Goal: Information Seeking & Learning: Understand process/instructions

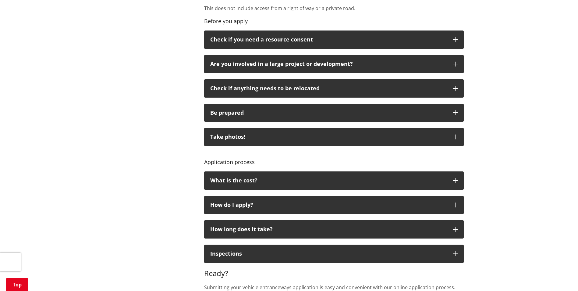
scroll to position [305, 0]
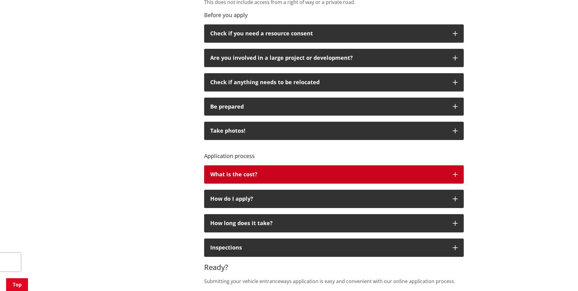
click at [363, 169] on button "What is the cost?" at bounding box center [333, 174] width 259 height 18
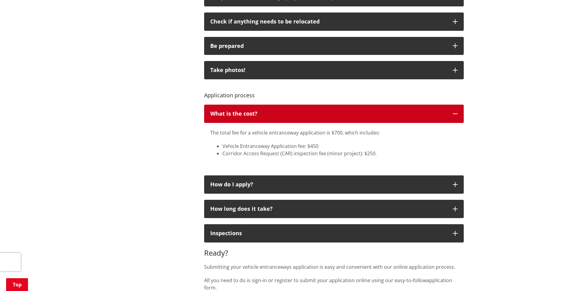
scroll to position [426, 0]
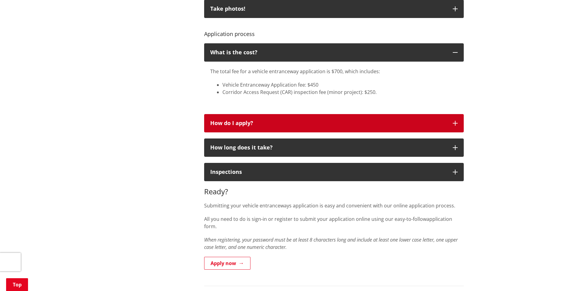
click at [340, 124] on div "How do I apply?" at bounding box center [328, 123] width 236 height 6
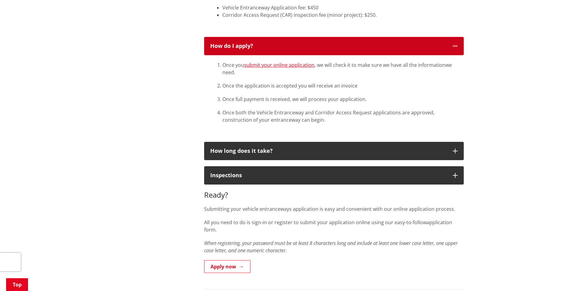
scroll to position [518, 0]
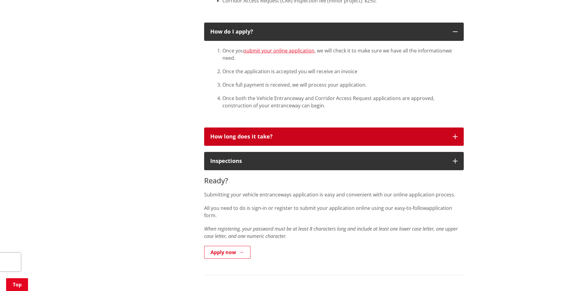
click at [324, 135] on div "How long does it take?" at bounding box center [328, 136] width 236 height 6
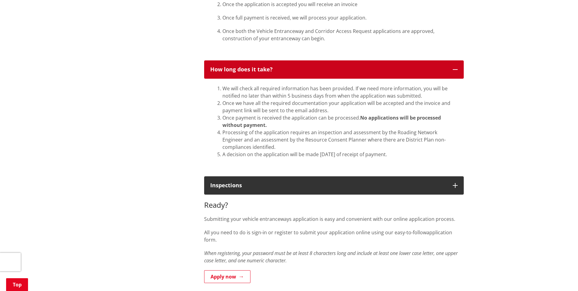
scroll to position [609, 0]
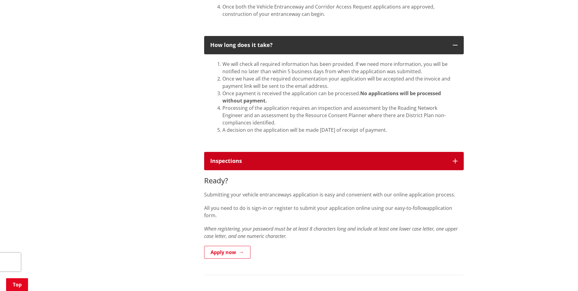
click at [330, 160] on div "Inspections" at bounding box center [328, 161] width 236 height 6
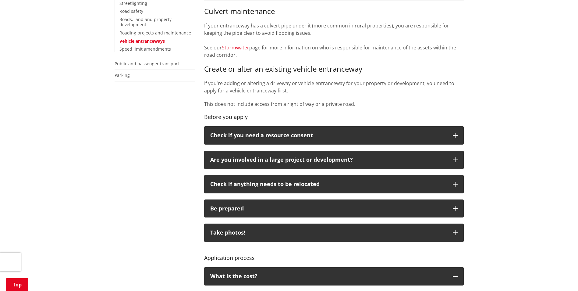
scroll to position [213, 0]
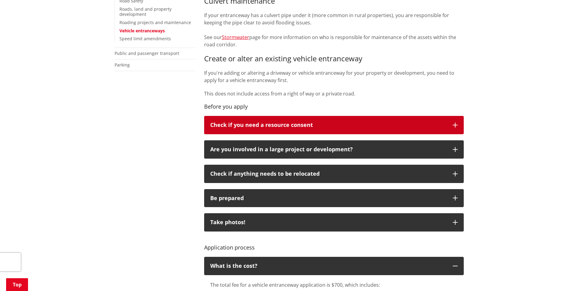
click at [315, 127] on p "Check if you need a resource consent" at bounding box center [328, 125] width 236 height 6
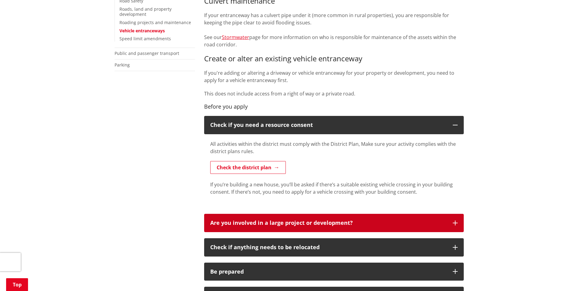
click at [311, 224] on p "Are you involved in a large project or development?" at bounding box center [328, 223] width 236 height 6
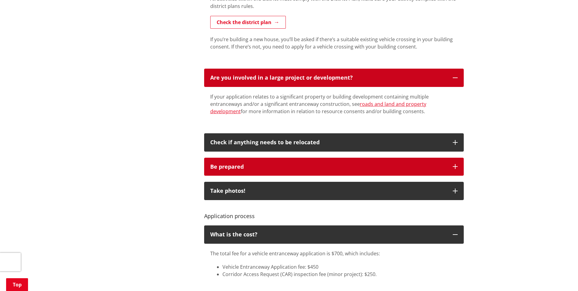
scroll to position [396, 0]
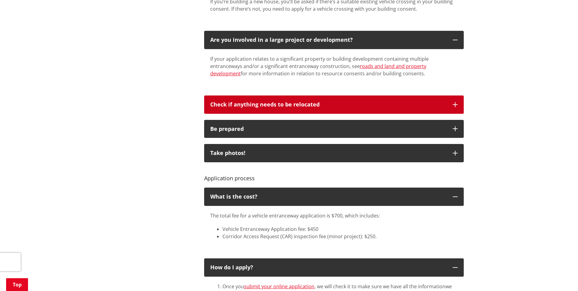
click at [311, 107] on p "Check if anything needs to be relocated" at bounding box center [328, 104] width 236 height 6
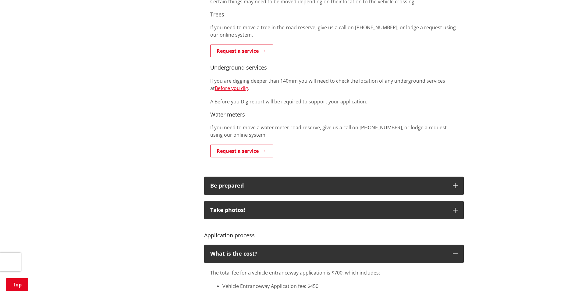
scroll to position [548, 0]
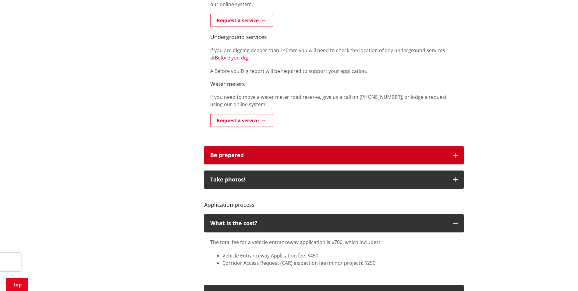
click at [324, 155] on div "Be prepared" at bounding box center [328, 155] width 236 height 6
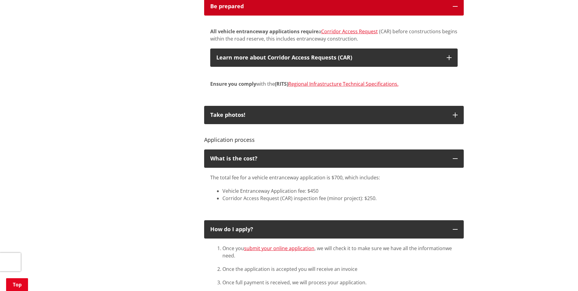
scroll to position [700, 0]
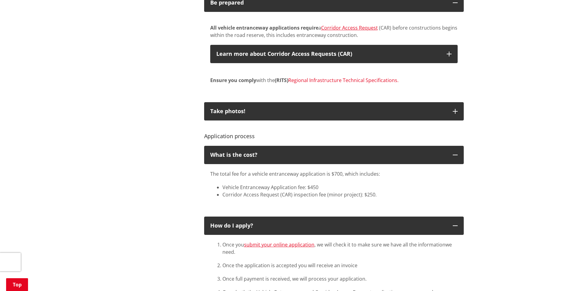
click at [325, 80] on link "Regional Infrastructure Technical Specifications." at bounding box center [343, 80] width 110 height 7
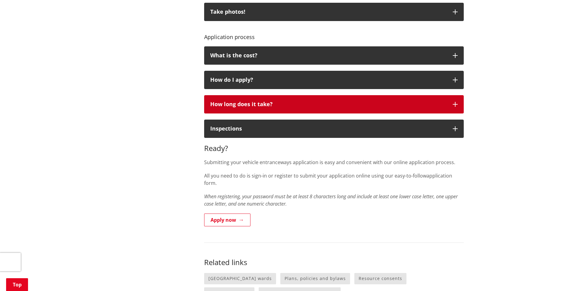
scroll to position [426, 0]
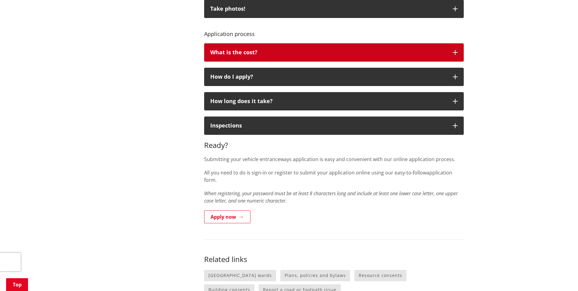
click at [303, 54] on div "What is the cost?" at bounding box center [328, 52] width 236 height 6
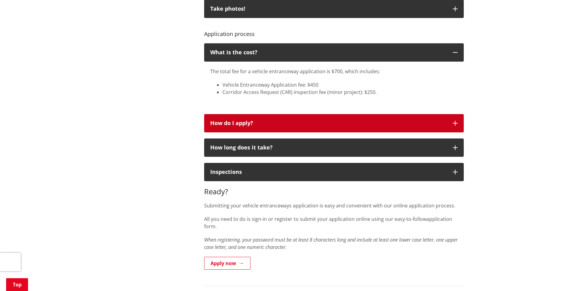
click at [305, 122] on div "How do I apply?" at bounding box center [328, 123] width 236 height 6
